Goal: Transaction & Acquisition: Book appointment/travel/reservation

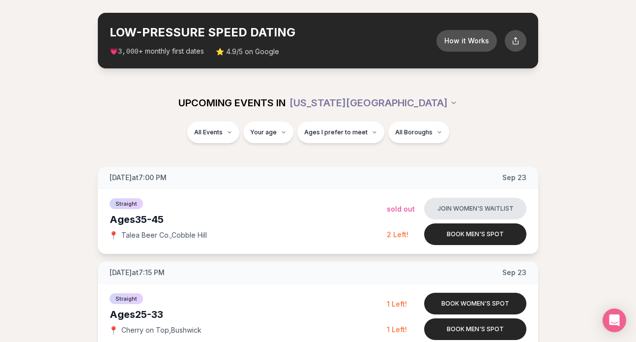
scroll to position [40, 0]
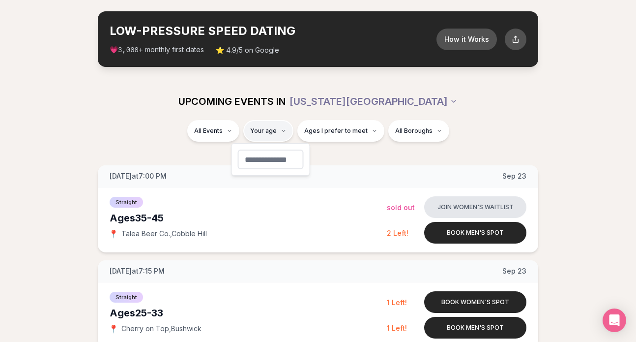
type input "*"
type input "**"
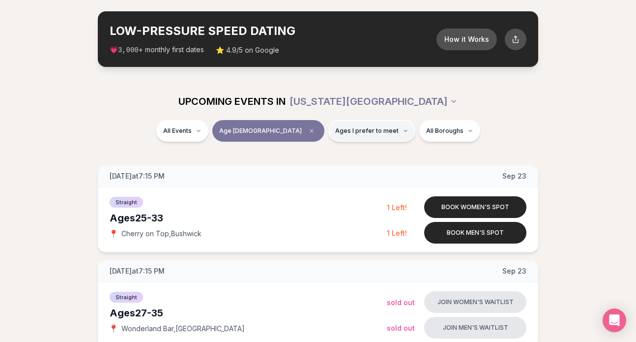
click at [356, 133] on span "Ages I prefer to meet" at bounding box center [366, 131] width 63 height 8
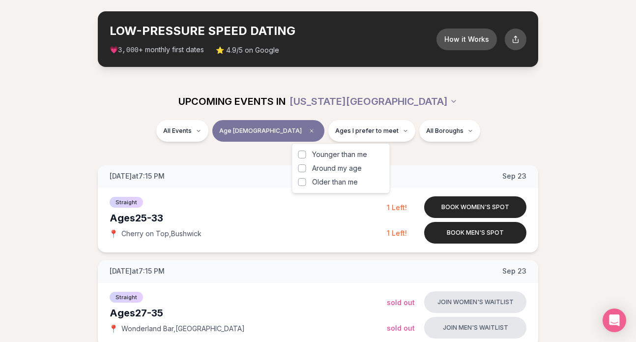
click at [303, 153] on button "Younger than me" at bounding box center [302, 154] width 8 height 8
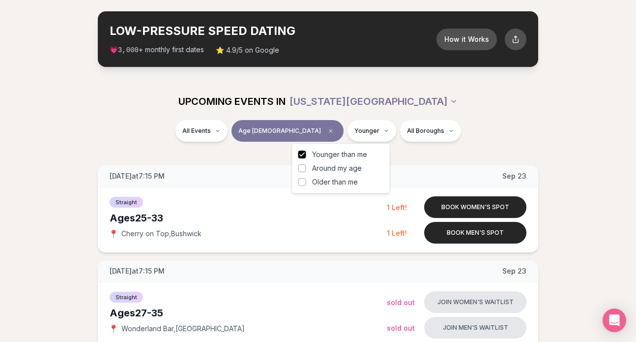
click at [301, 172] on button "Around my age" at bounding box center [302, 168] width 8 height 8
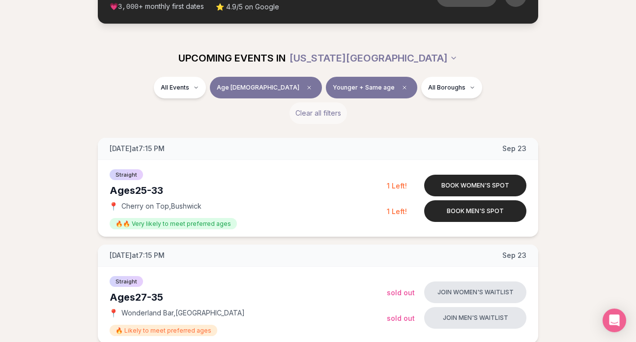
scroll to position [84, 0]
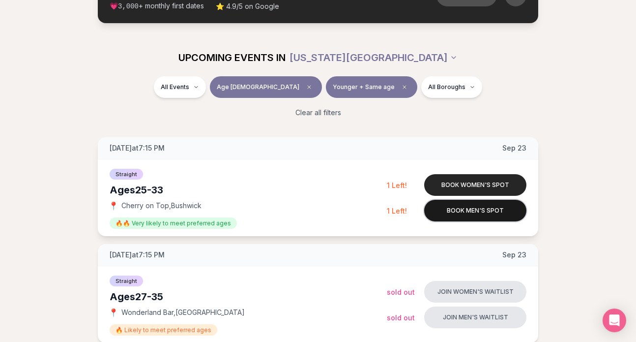
click at [482, 211] on button "Book men's spot" at bounding box center [475, 211] width 102 height 22
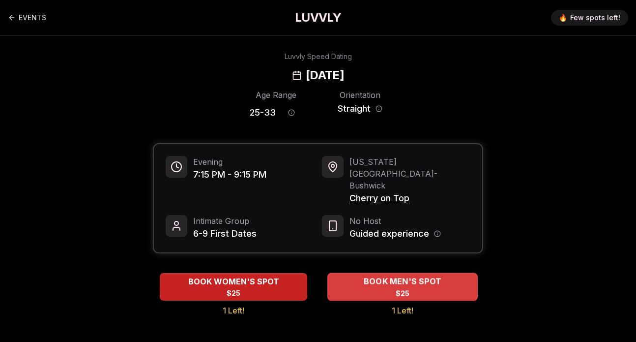
click at [403, 275] on span "BOOK MEN'S SPOT" at bounding box center [403, 281] width 82 height 12
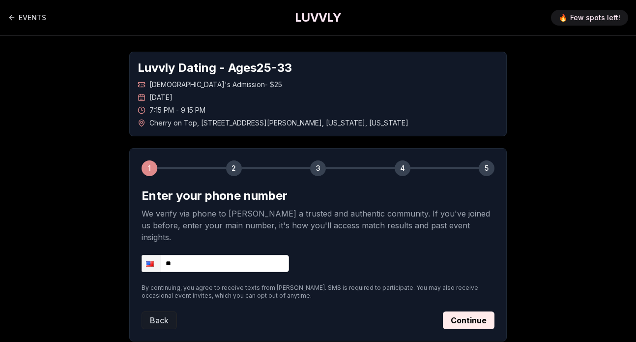
click at [207, 255] on input "**" at bounding box center [215, 263] width 147 height 17
type input "**********"
click at [474, 311] on button "Continue" at bounding box center [469, 320] width 52 height 18
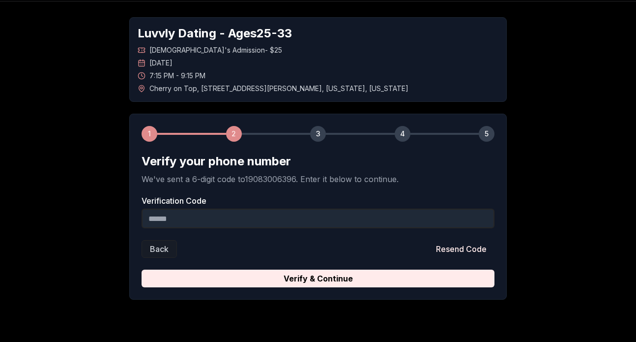
scroll to position [41, 0]
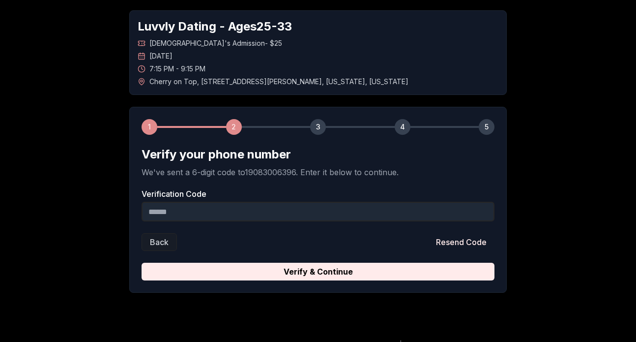
click at [236, 214] on input "Verification Code" at bounding box center [318, 212] width 353 height 20
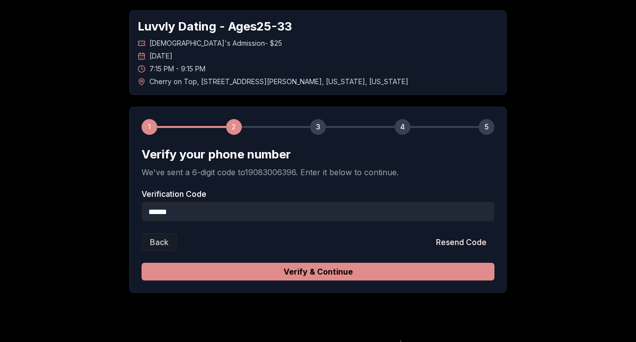
type input "******"
click at [396, 276] on button "Verify & Continue" at bounding box center [318, 272] width 353 height 18
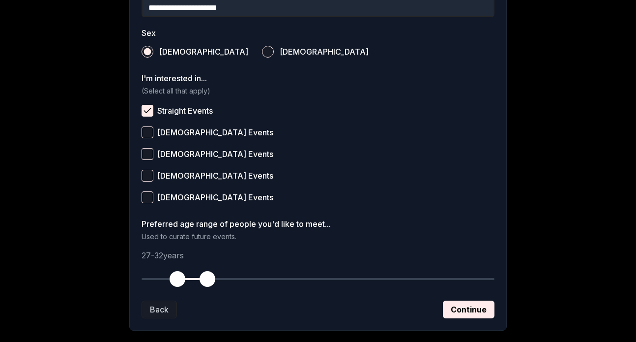
scroll to position [347, 0]
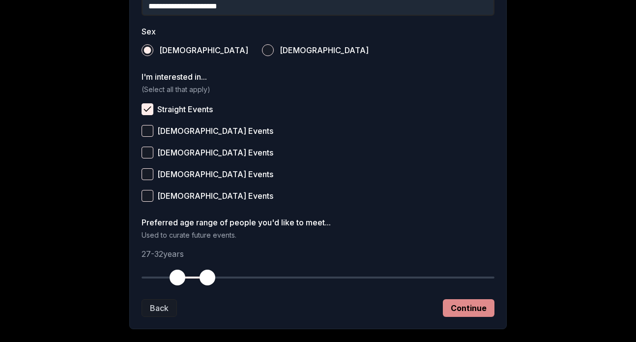
click at [478, 307] on button "Continue" at bounding box center [469, 308] width 52 height 18
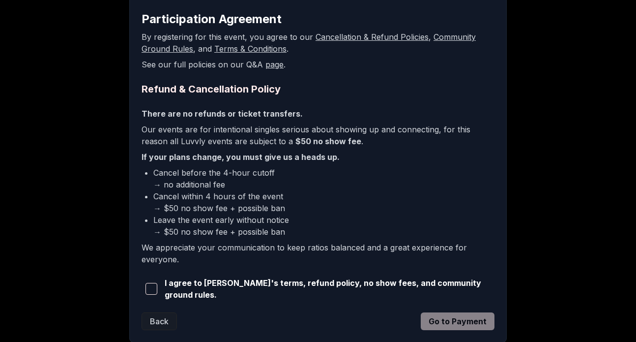
scroll to position [174, 0]
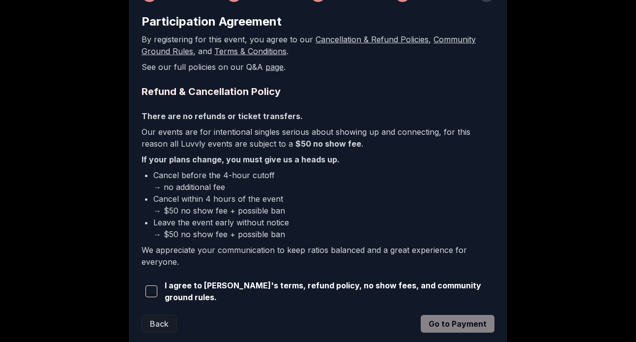
click at [153, 298] on button "button" at bounding box center [151, 291] width 19 height 22
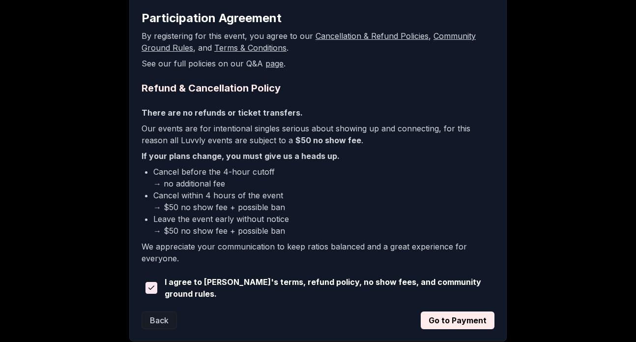
scroll to position [187, 0]
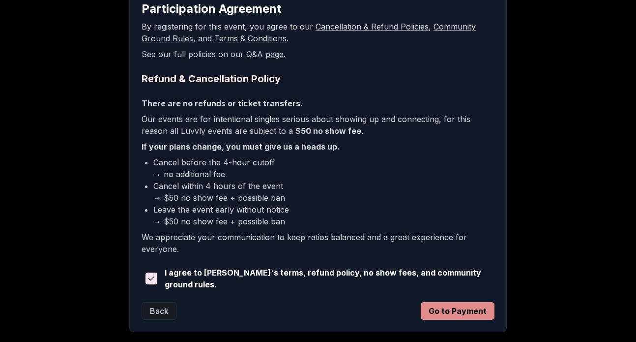
click at [454, 312] on button "Go to Payment" at bounding box center [458, 311] width 74 height 18
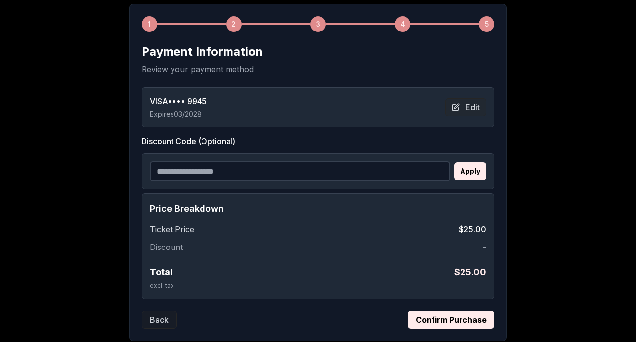
scroll to position [145, 0]
click at [471, 101] on button "Edit" at bounding box center [465, 107] width 41 height 18
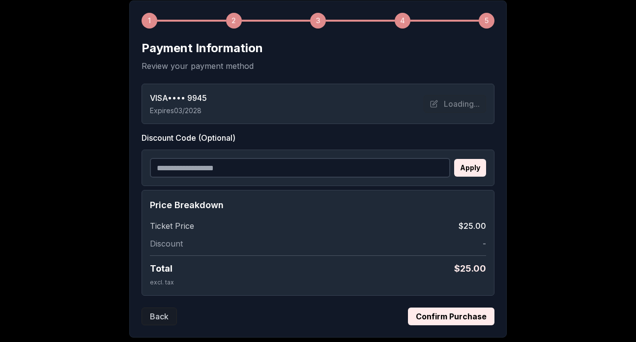
scroll to position [208, 0]
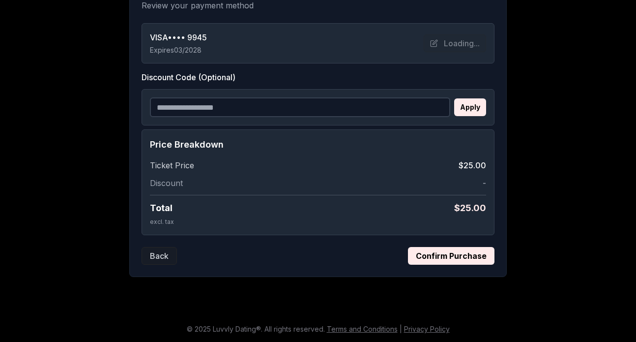
click at [459, 257] on button "Confirm Purchase" at bounding box center [451, 256] width 87 height 18
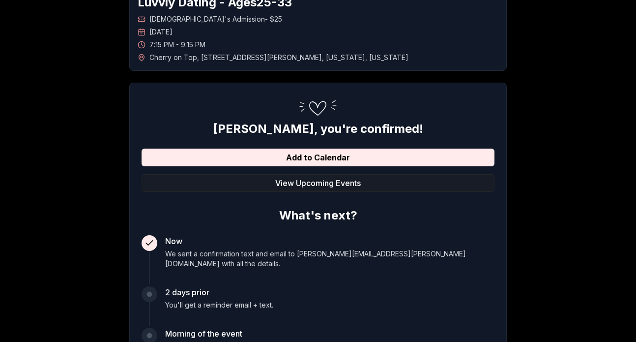
scroll to position [0, 0]
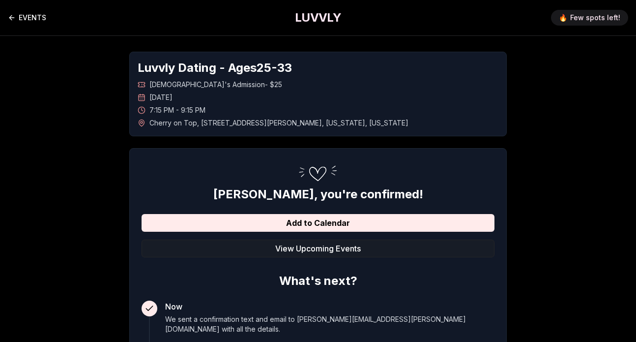
click at [12, 17] on icon "Back to events" at bounding box center [12, 18] width 8 height 8
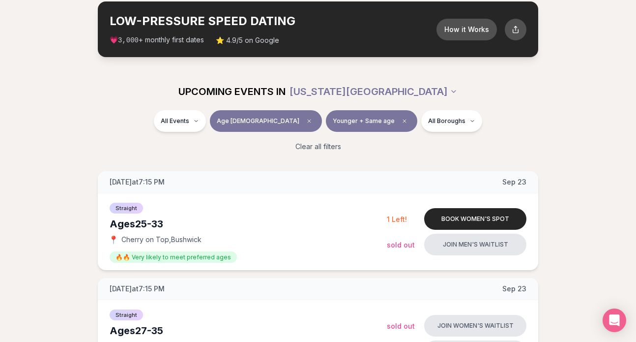
scroll to position [52, 0]
